Goal: Information Seeking & Learning: Learn about a topic

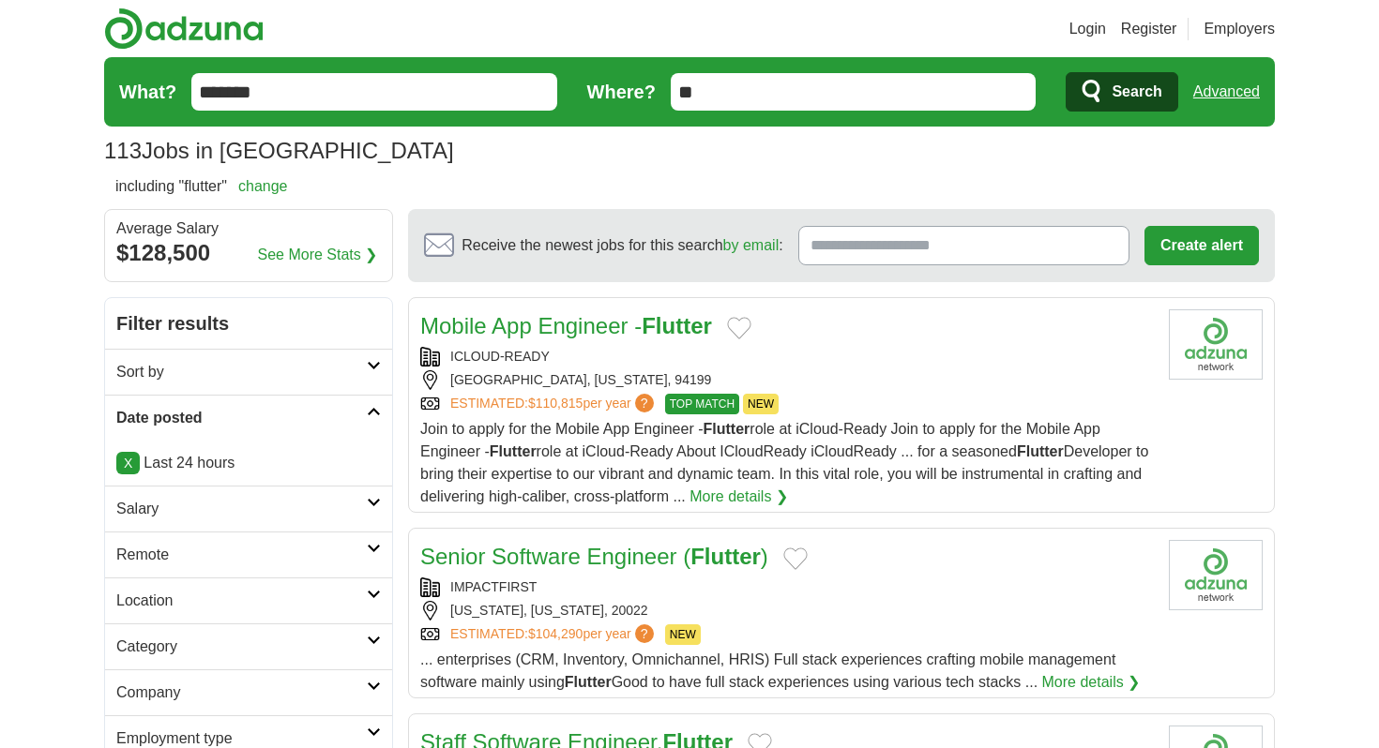
click at [1200, 97] on link "Advanced" at bounding box center [1226, 92] width 67 height 38
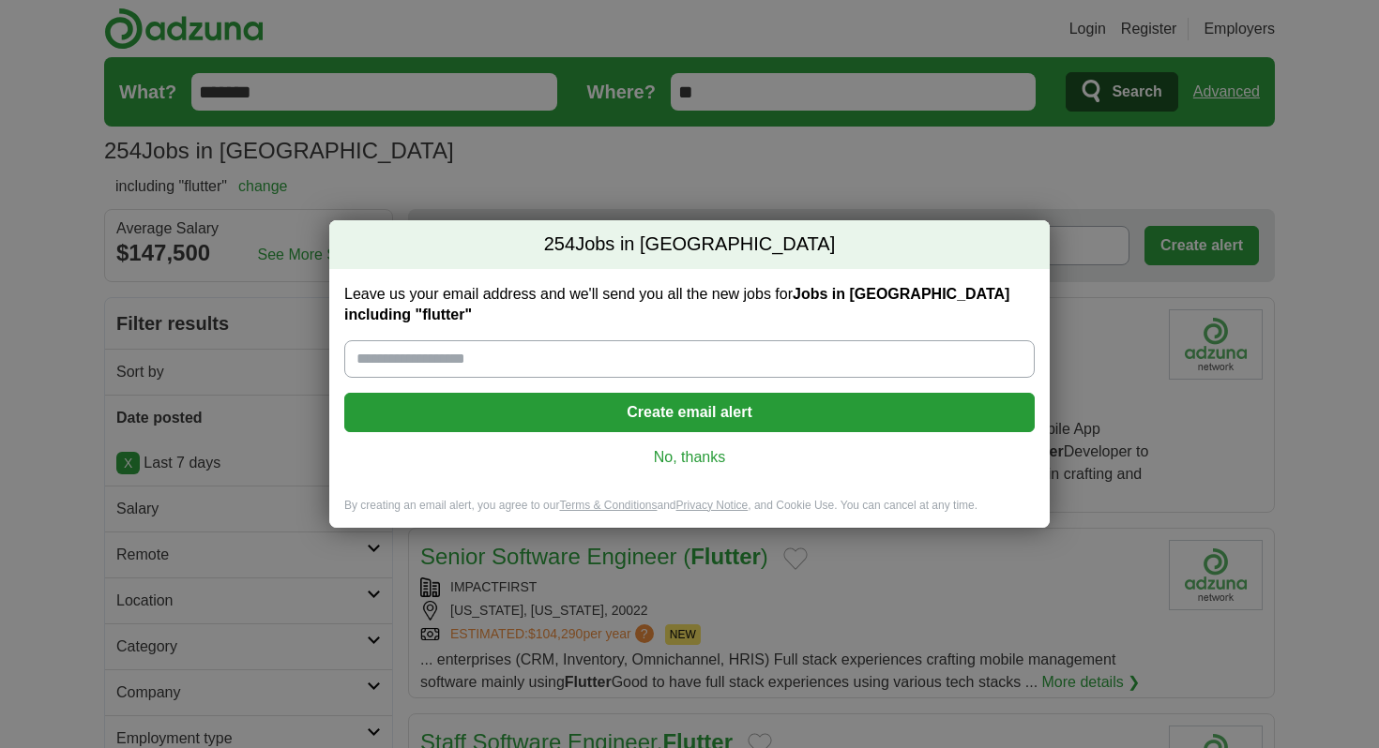
click at [696, 453] on link "No, thanks" at bounding box center [689, 457] width 660 height 21
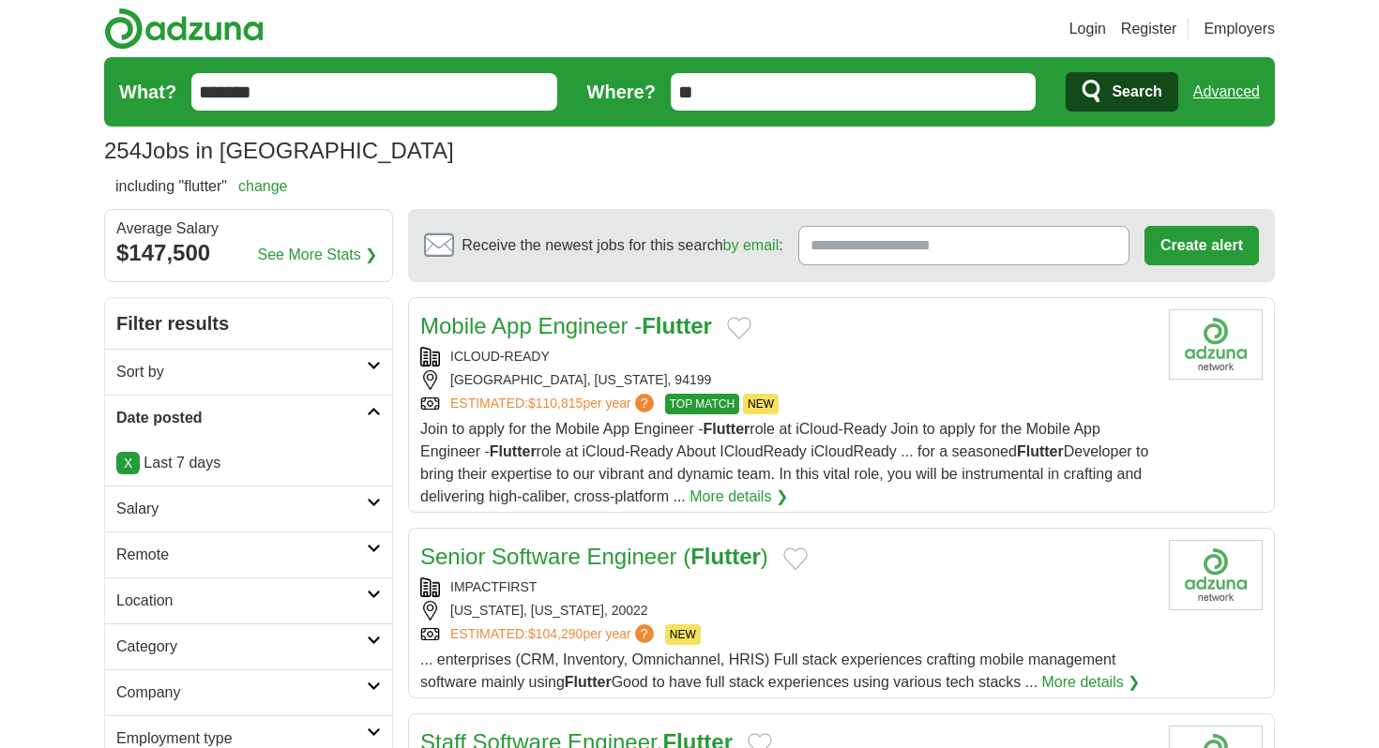
click at [1227, 94] on link "Advanced" at bounding box center [1226, 92] width 67 height 38
click at [567, 329] on link "Mobile App Engineer - Flutter" at bounding box center [566, 325] width 292 height 25
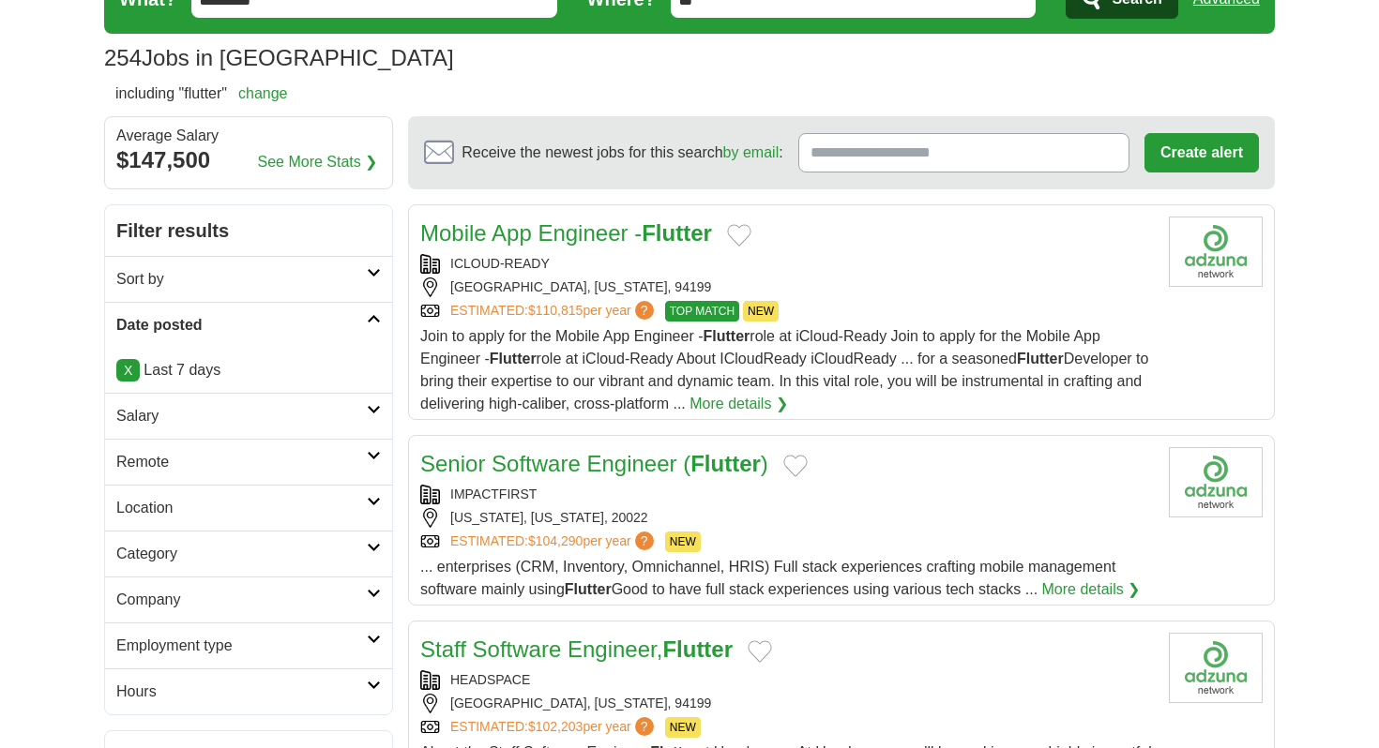
scroll to position [116, 0]
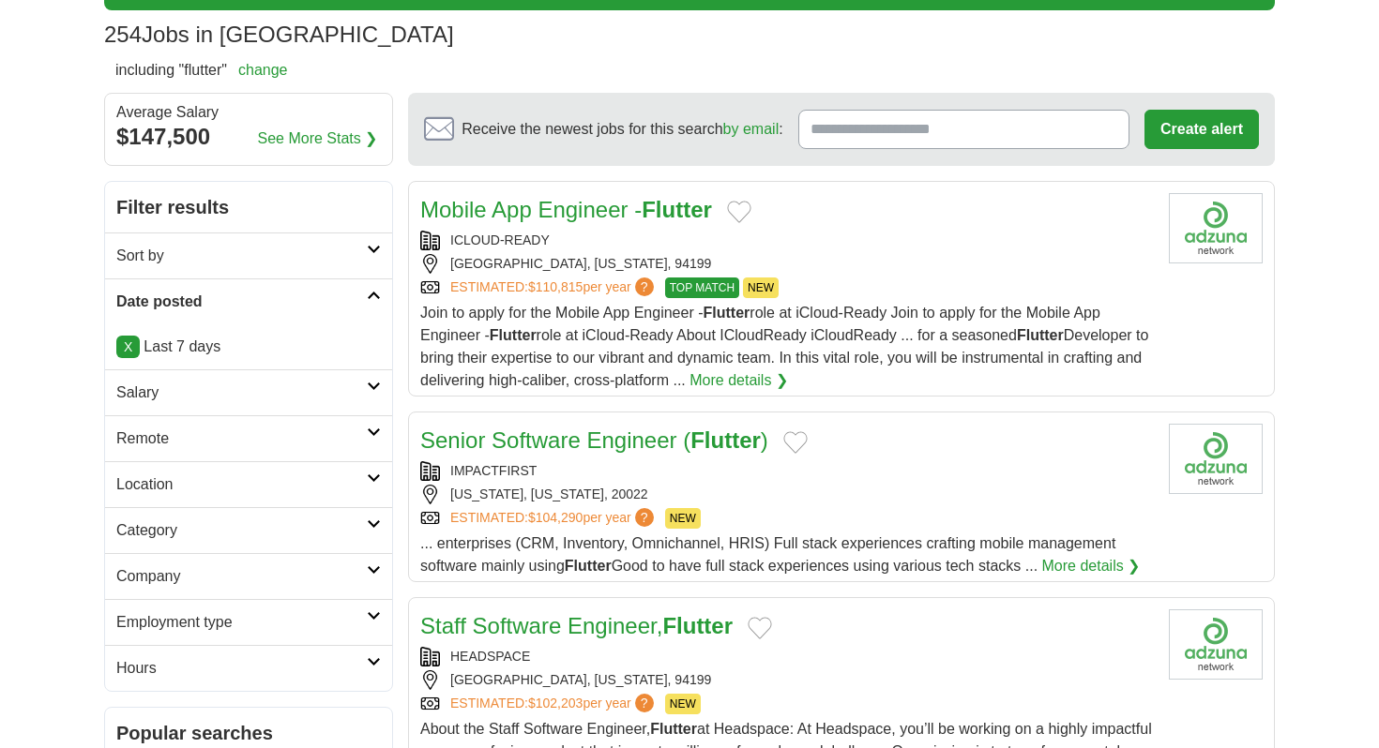
click at [567, 450] on link "Senior Software Engineer ( Flutter )" at bounding box center [594, 440] width 348 height 25
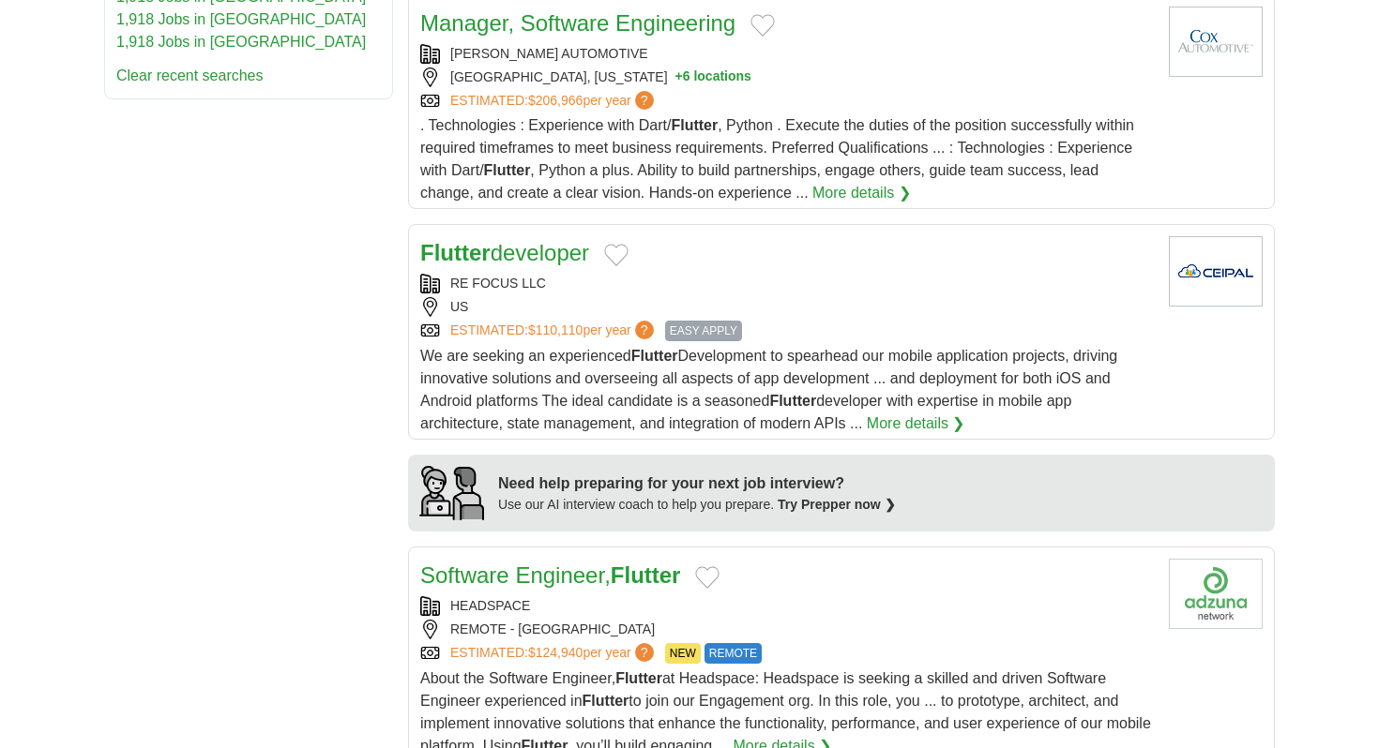
scroll to position [1225, 0]
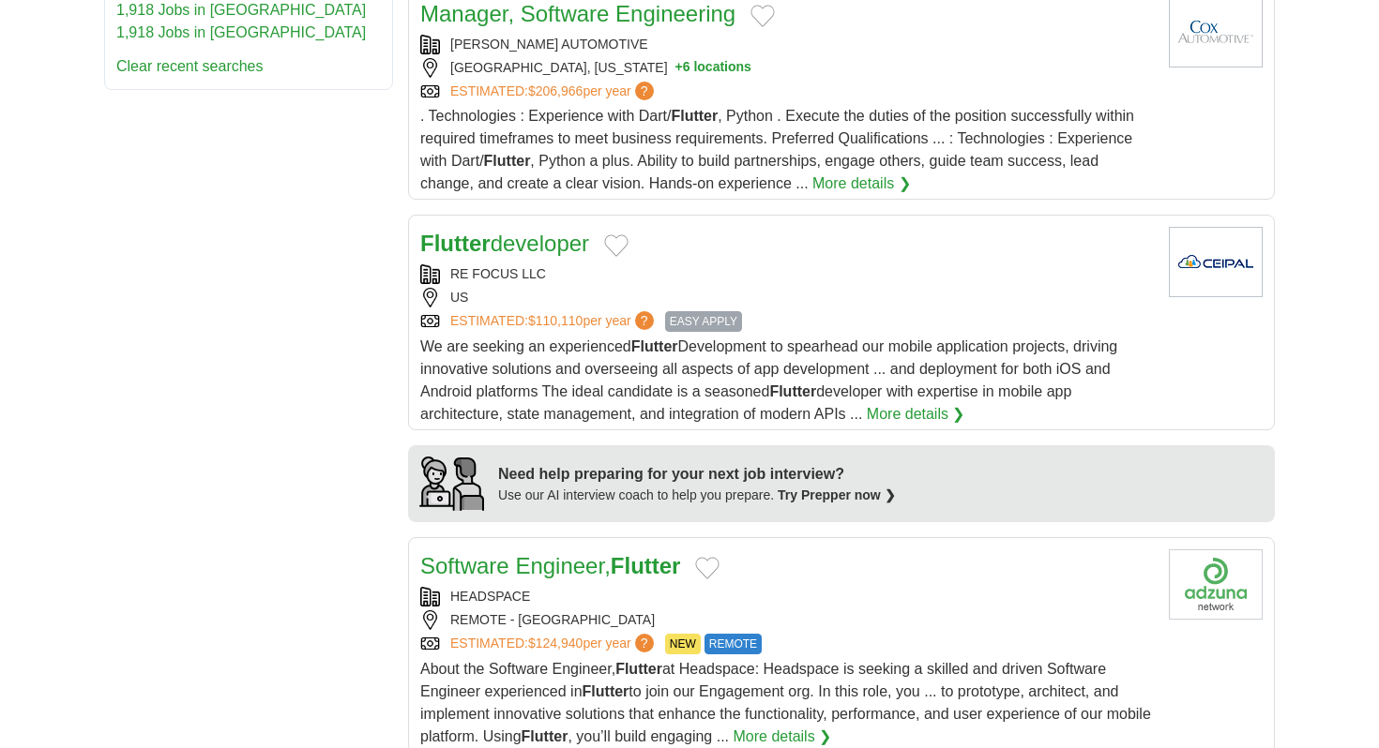
click at [542, 256] on link "Flutter developer" at bounding box center [504, 243] width 169 height 25
